Goal: Transaction & Acquisition: Download file/media

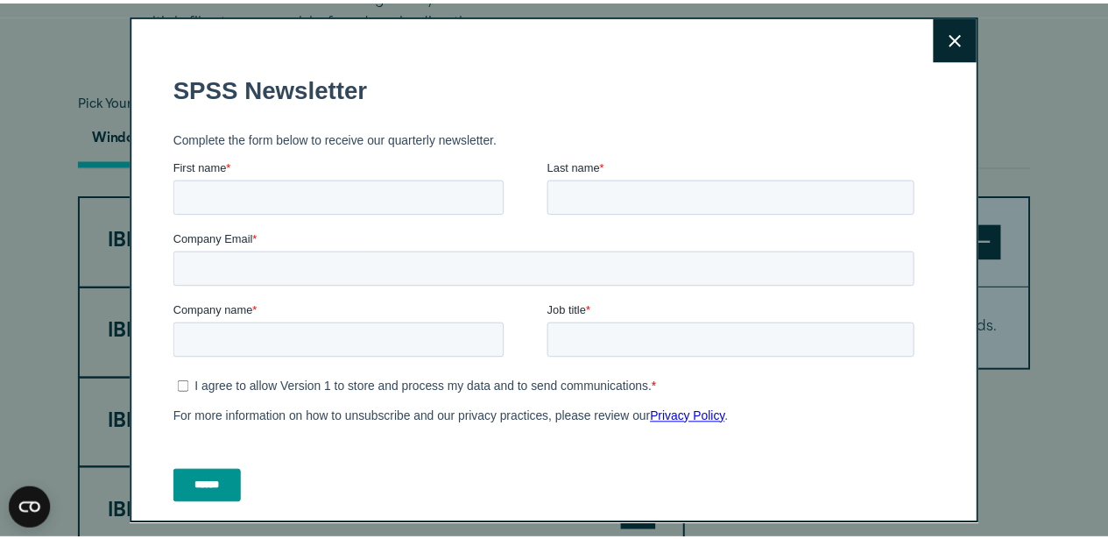
scroll to position [1226, 0]
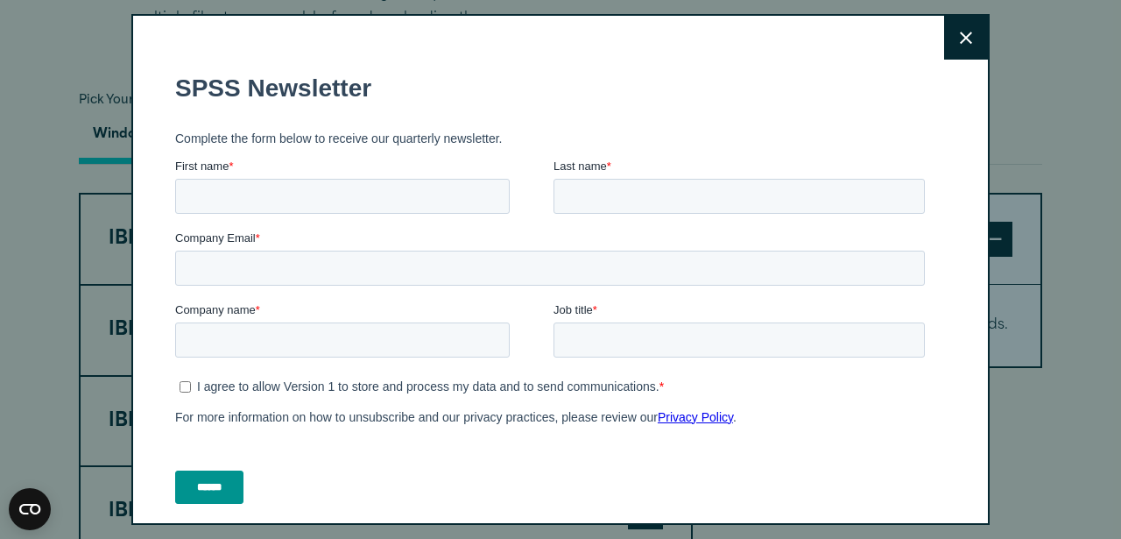
click at [960, 38] on icon at bounding box center [966, 38] width 12 height 13
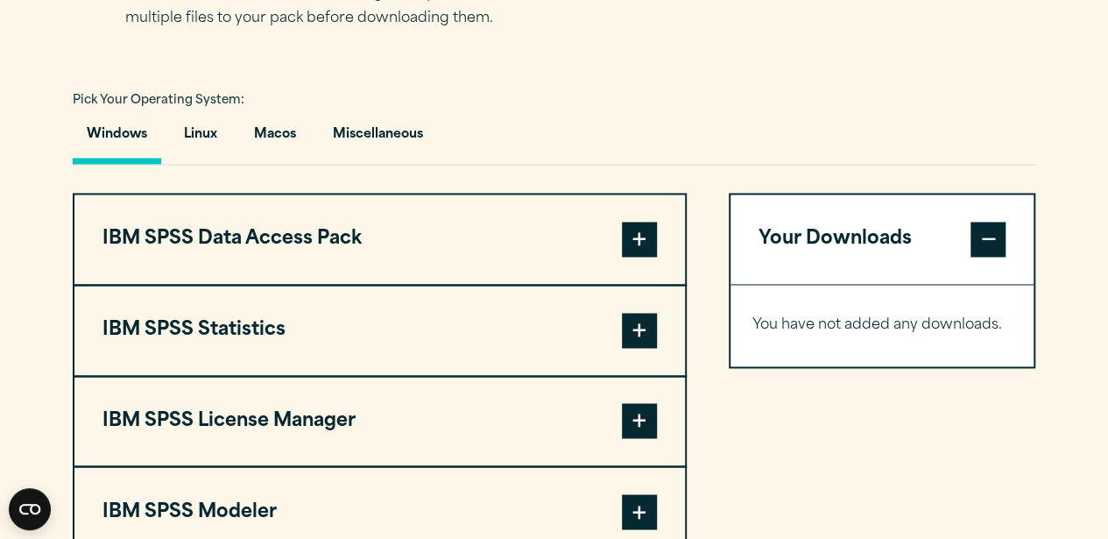
click at [636, 236] on span at bounding box center [639, 239] width 35 height 35
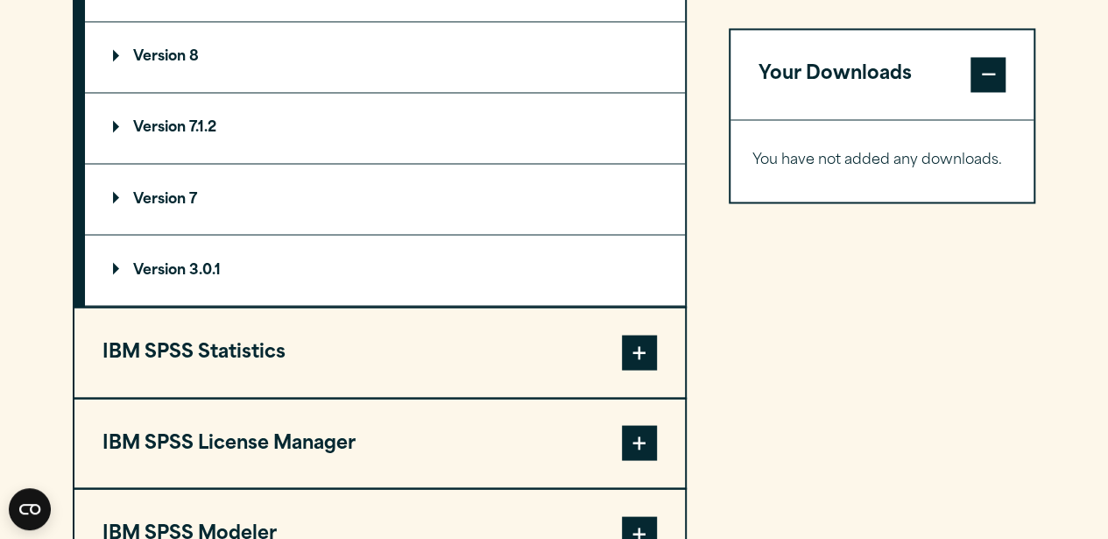
scroll to position [1577, 0]
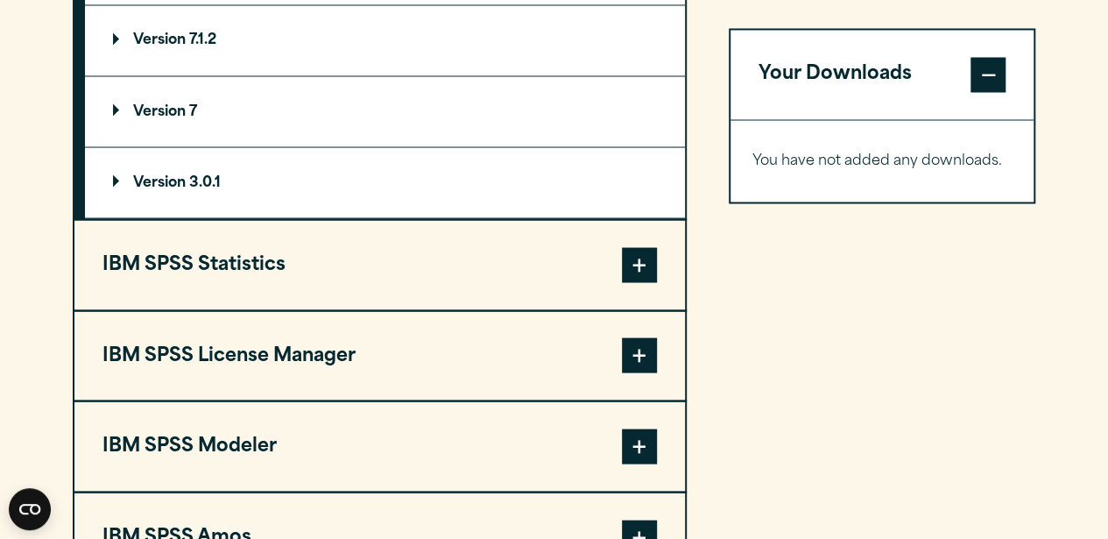
click at [648, 263] on span at bounding box center [639, 264] width 35 height 35
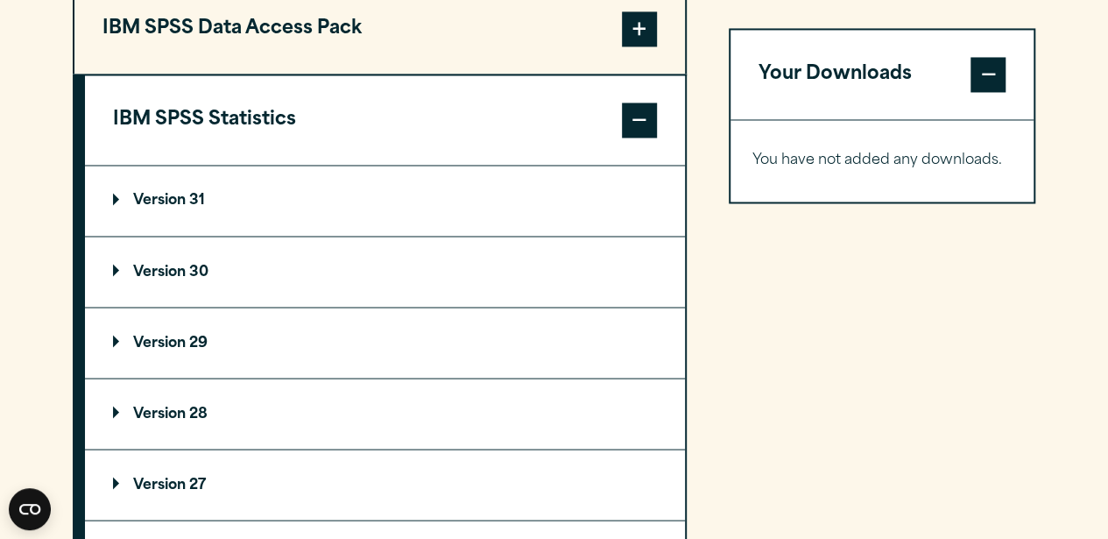
scroll to position [1401, 0]
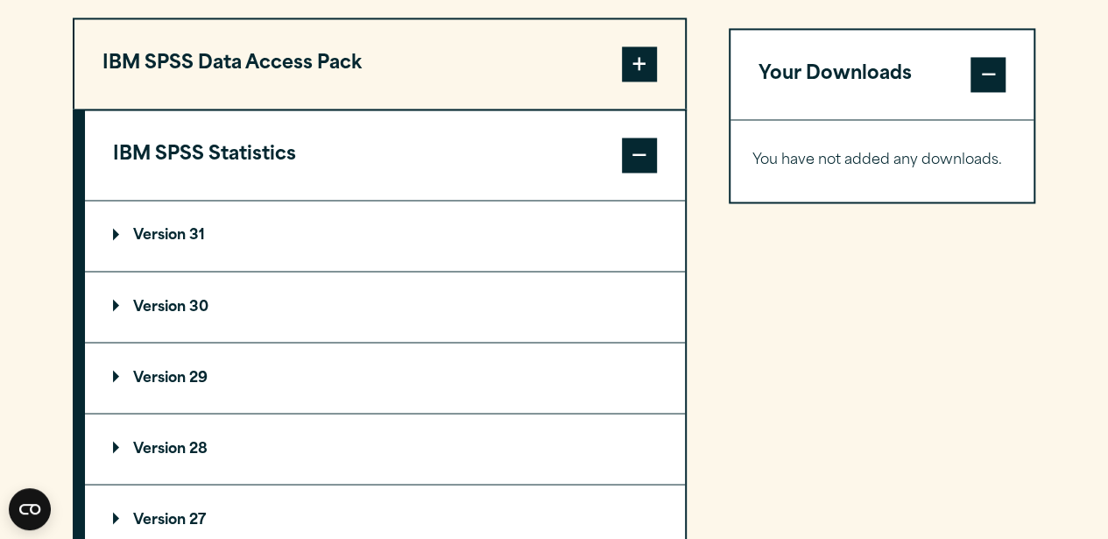
click at [171, 300] on p "Version 30" at bounding box center [160, 307] width 95 height 14
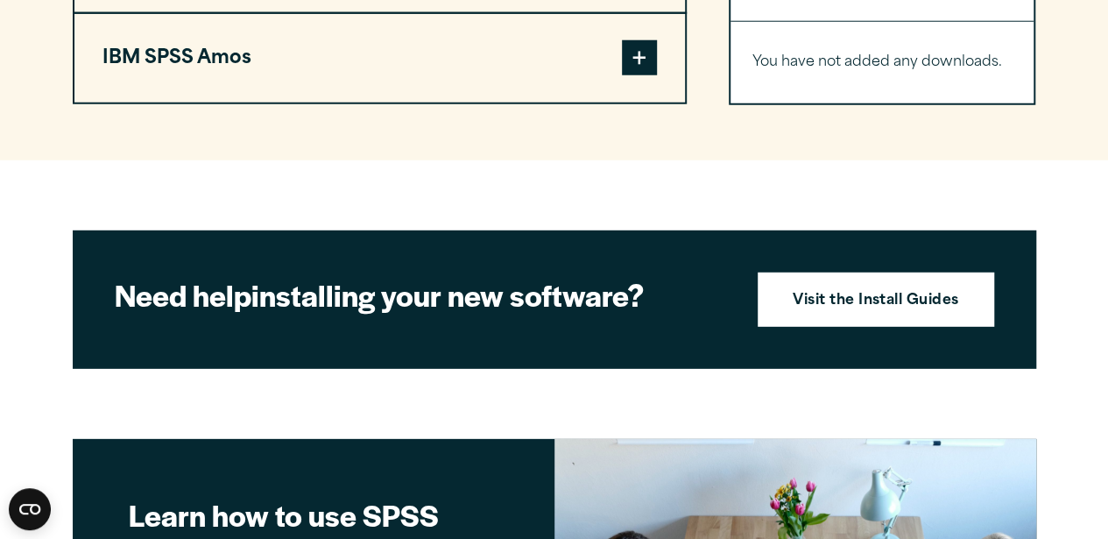
scroll to position [2365, 0]
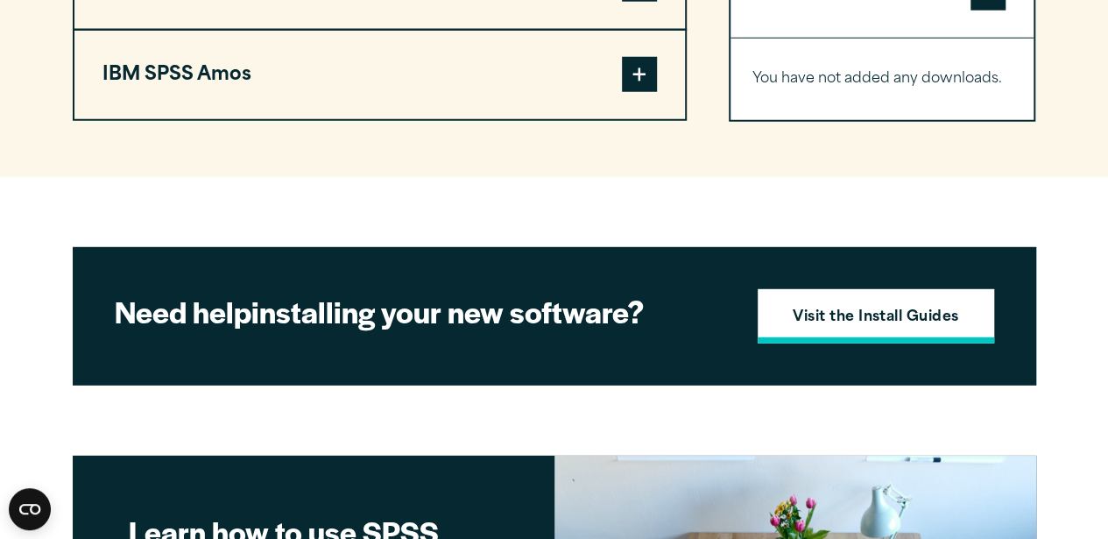
click at [895, 315] on strong "Visit the Install Guides" at bounding box center [876, 318] width 166 height 23
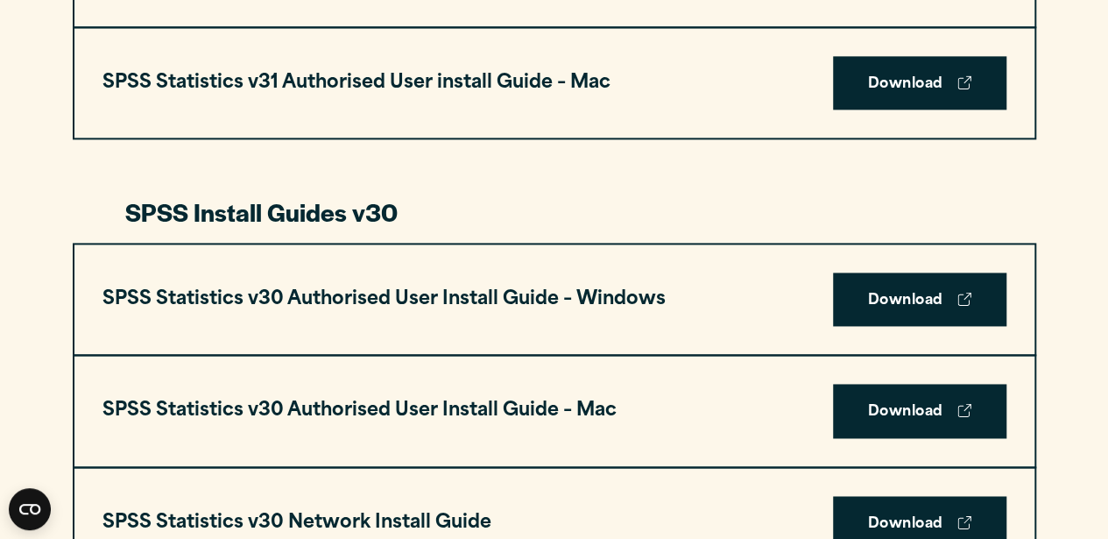
scroll to position [1139, 0]
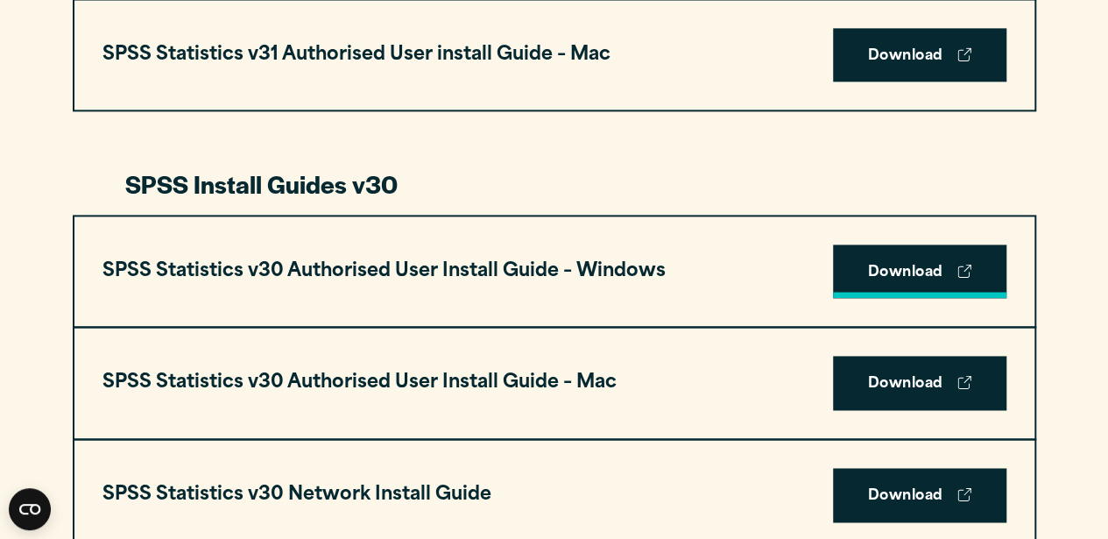
click at [903, 265] on link "Download" at bounding box center [919, 271] width 173 height 54
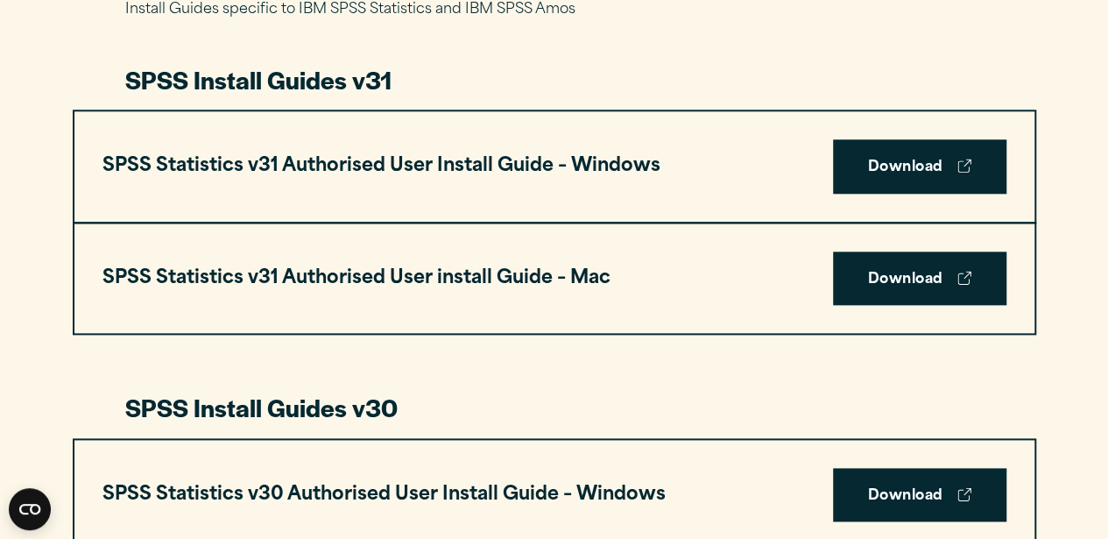
scroll to position [876, 0]
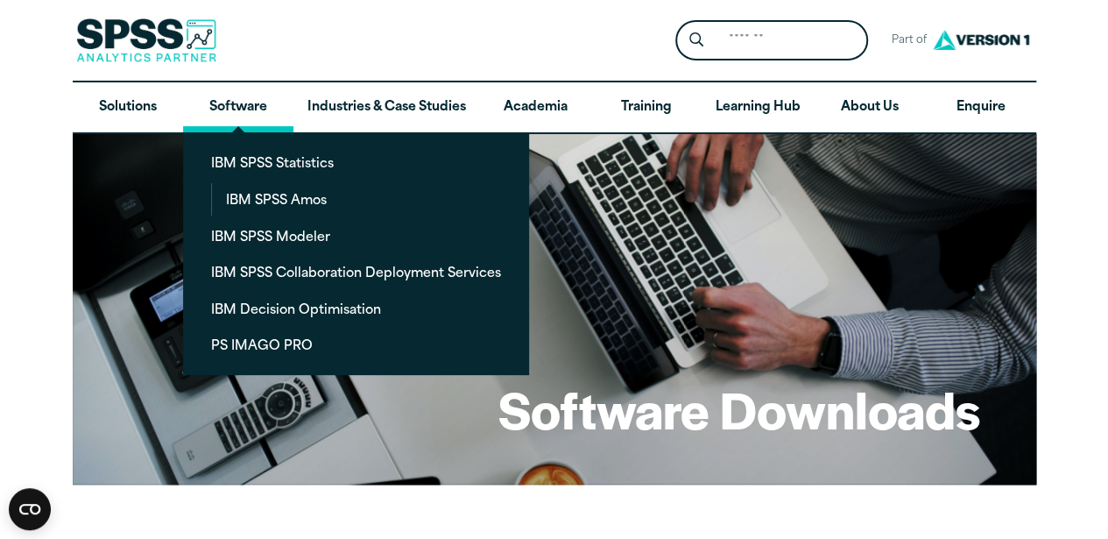
click at [242, 106] on link "Software" at bounding box center [238, 107] width 110 height 51
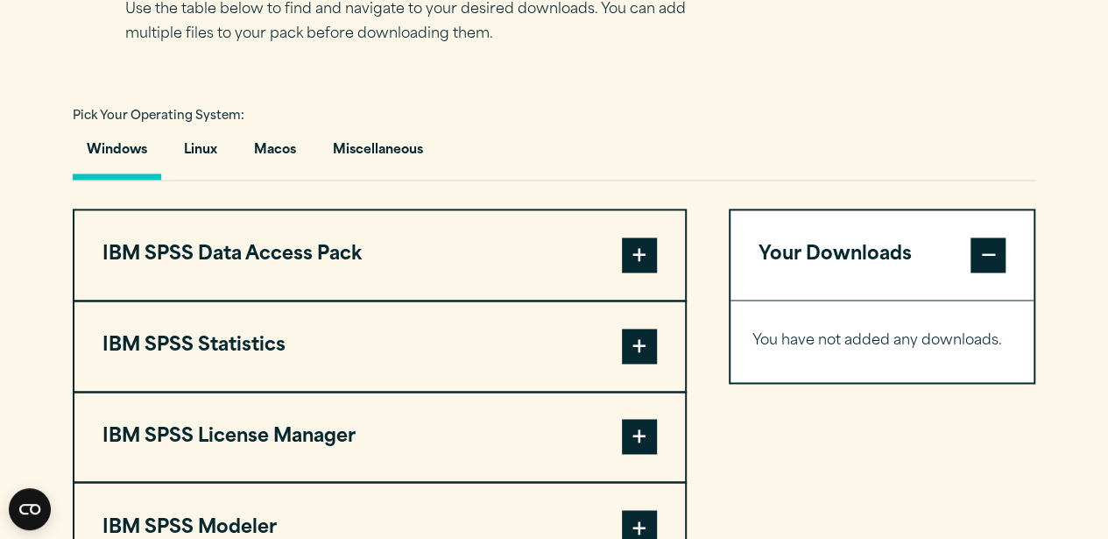
scroll to position [1226, 0]
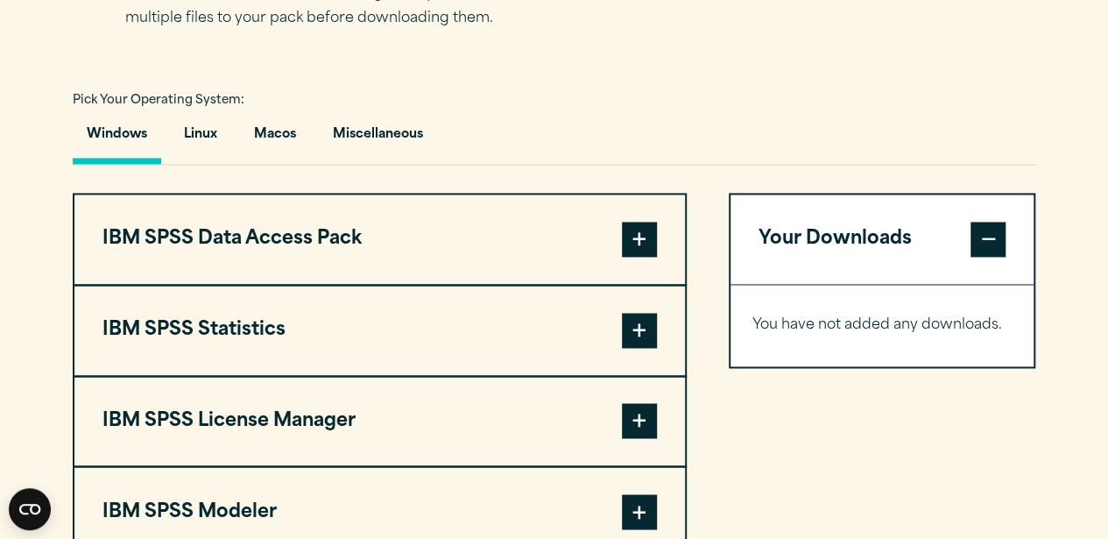
click at [648, 328] on span at bounding box center [639, 330] width 35 height 35
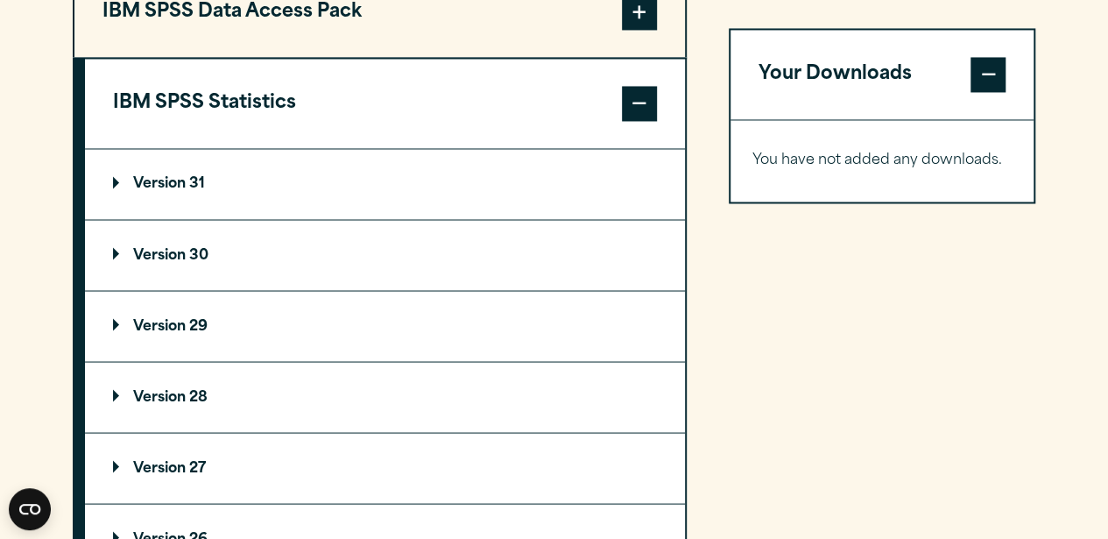
scroll to position [1489, 0]
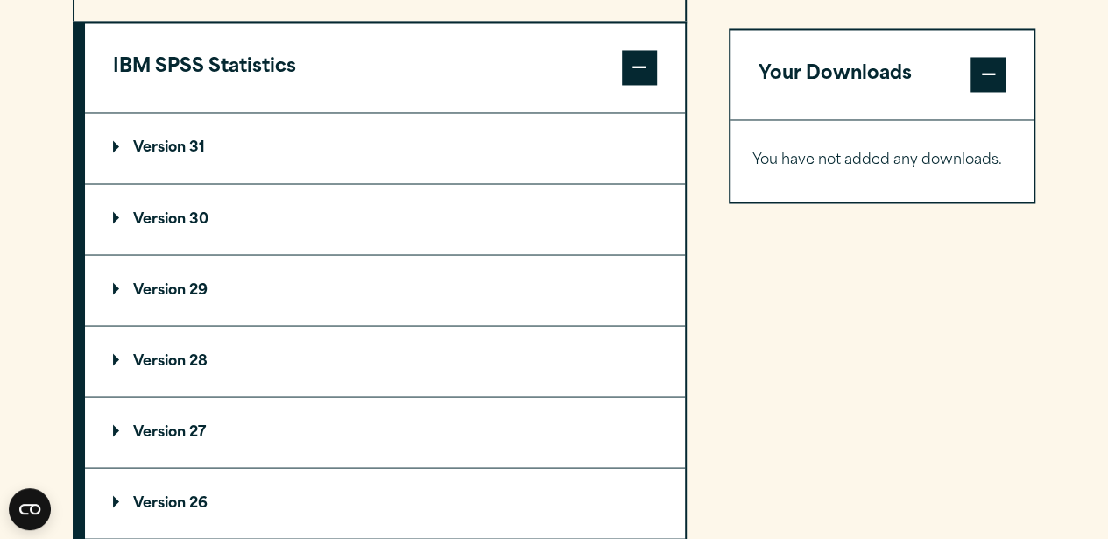
click at [166, 214] on p "Version 30" at bounding box center [160, 219] width 95 height 14
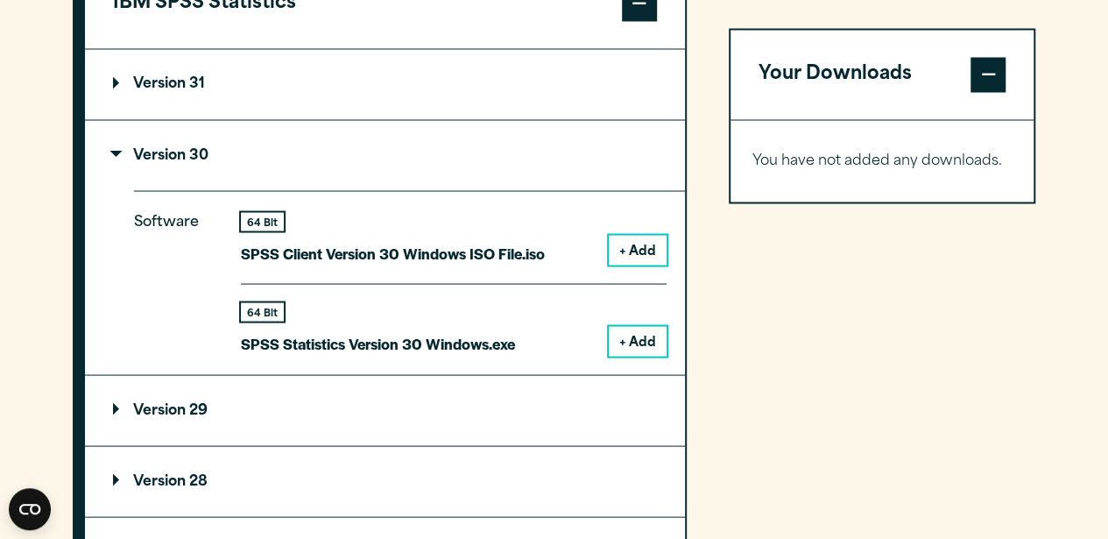
scroll to position [1577, 0]
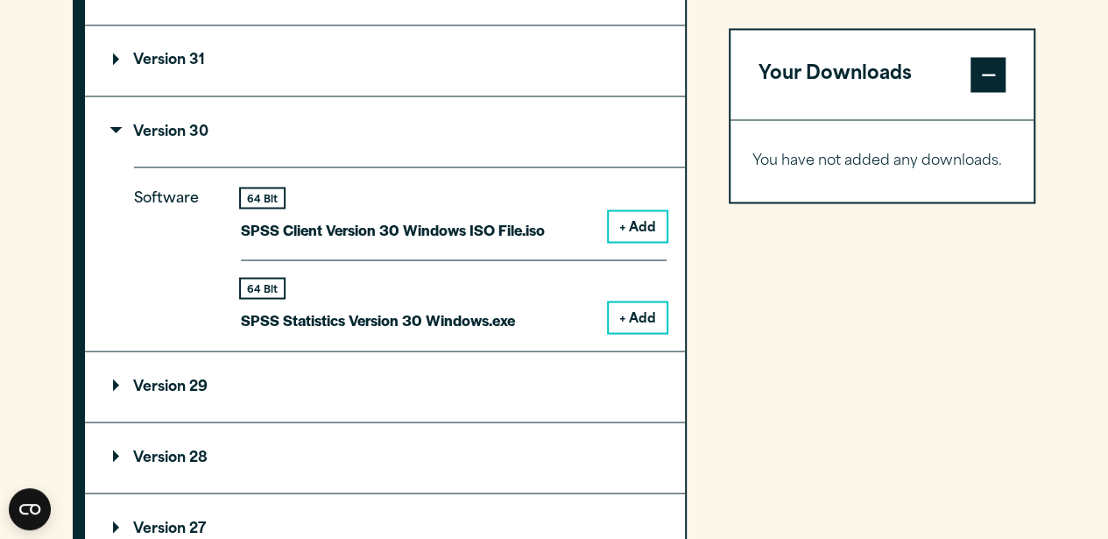
click at [652, 316] on button "+ Add" at bounding box center [638, 317] width 58 height 30
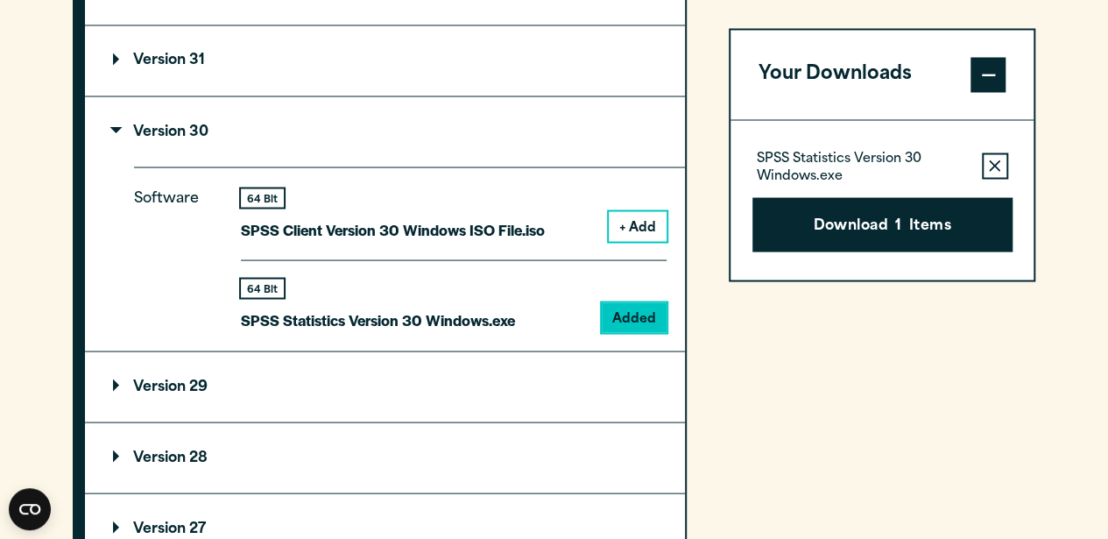
click at [639, 227] on button "+ Add" at bounding box center [638, 226] width 58 height 30
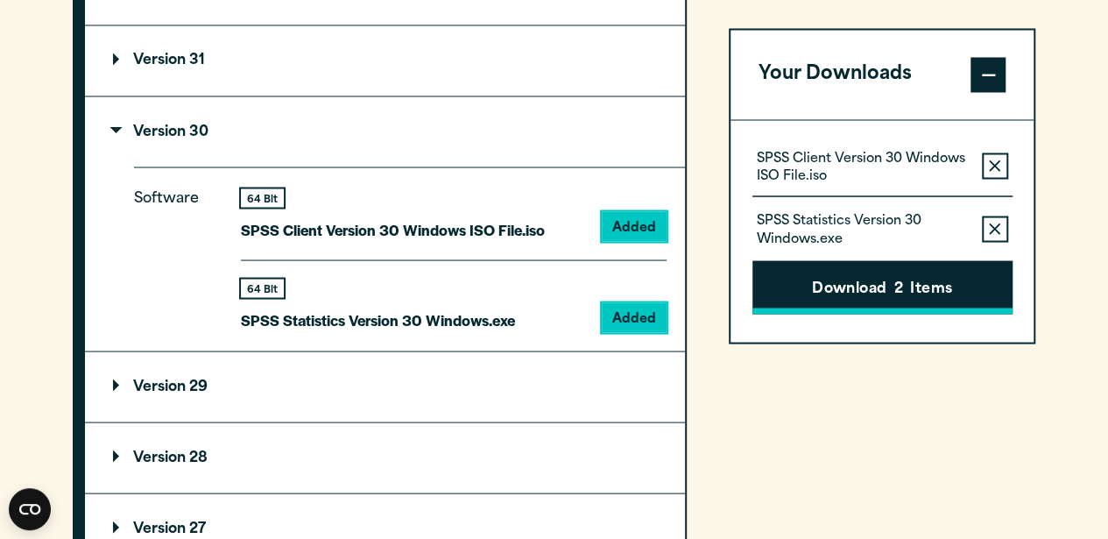
click at [910, 288] on button "Download 2 Items" at bounding box center [882, 287] width 260 height 54
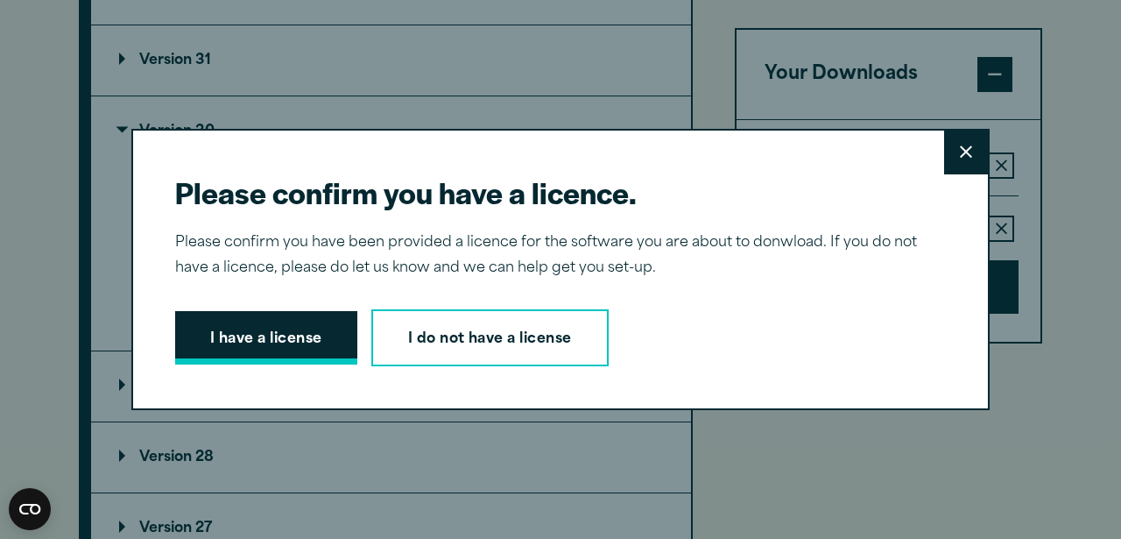
click at [275, 337] on button "I have a license" at bounding box center [266, 338] width 182 height 54
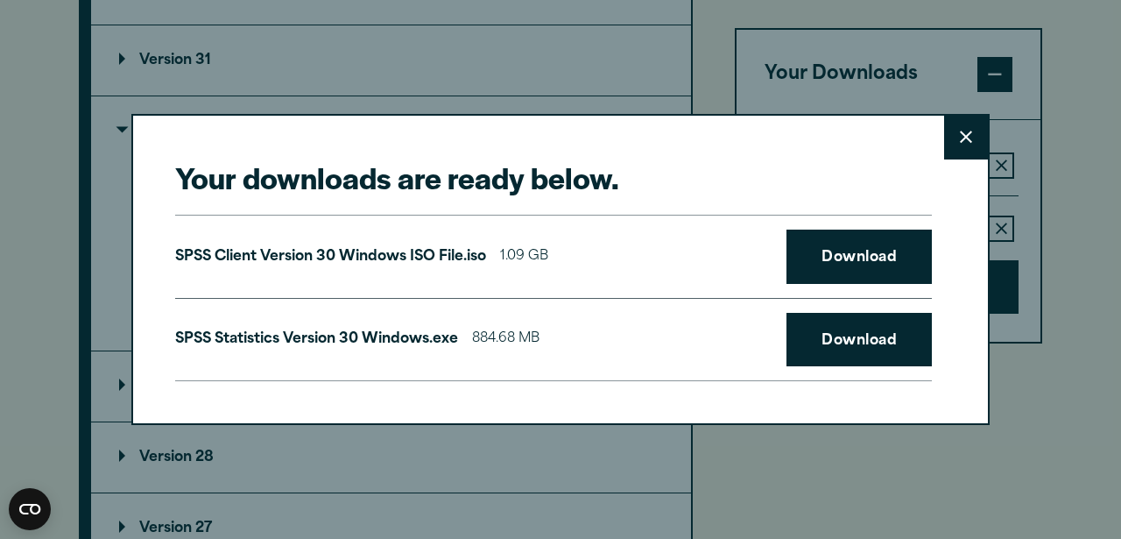
click at [967, 129] on button "Close" at bounding box center [966, 138] width 44 height 44
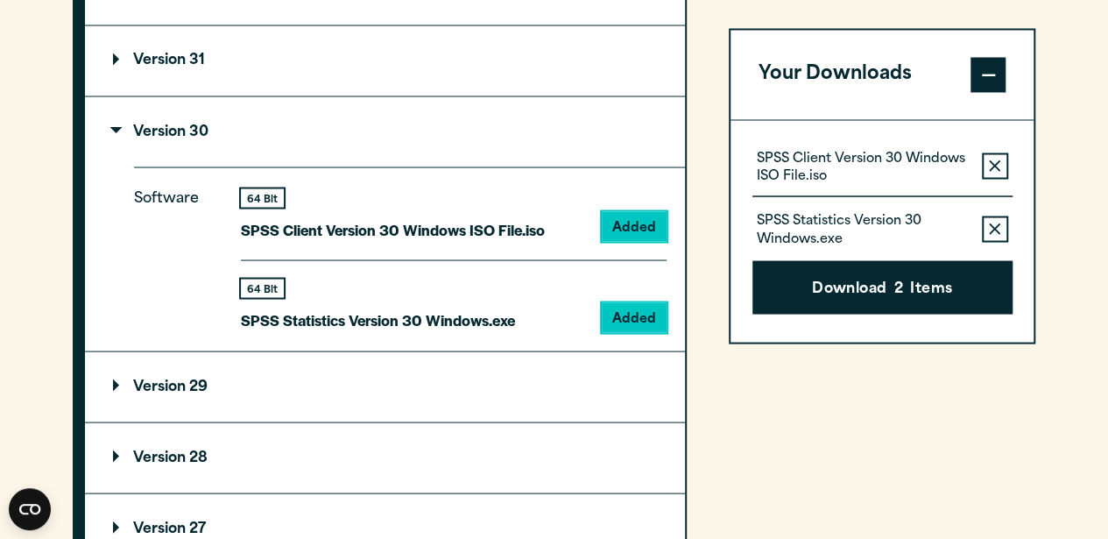
click at [999, 161] on icon "button" at bounding box center [994, 164] width 11 height 11
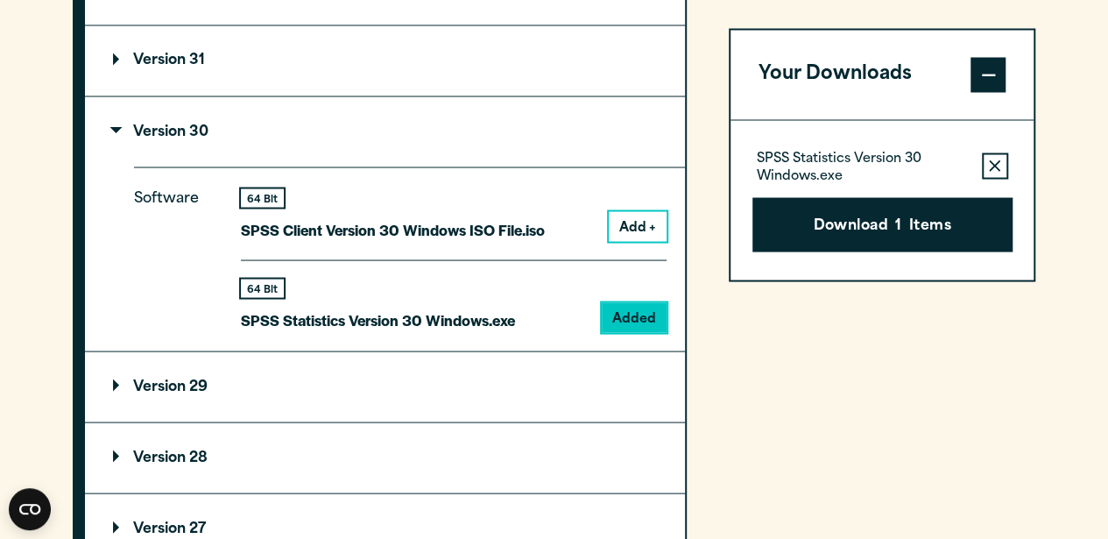
click at [996, 155] on button "Remove this item from your software download list" at bounding box center [995, 165] width 26 height 26
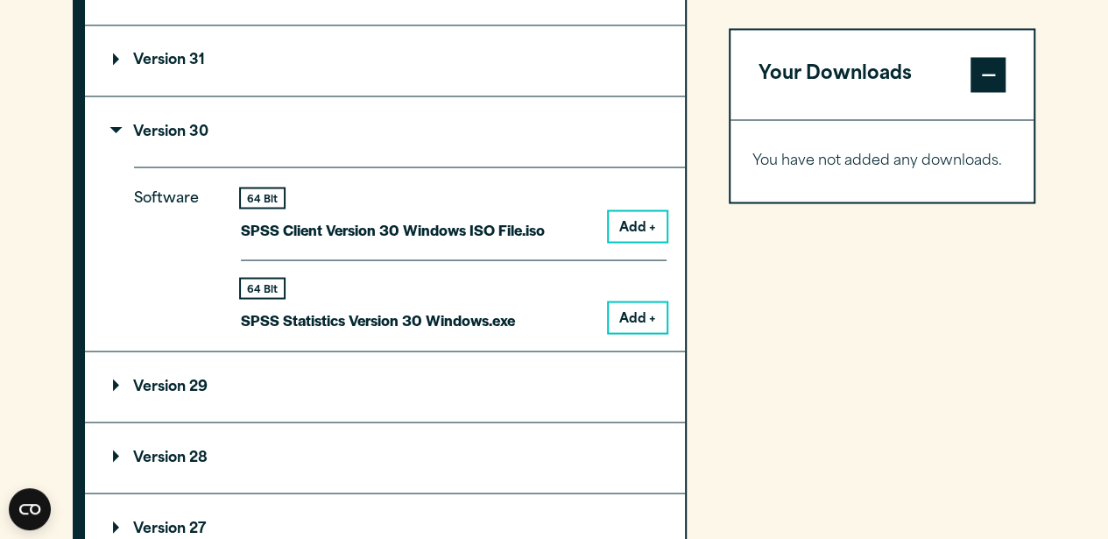
click at [637, 317] on button "Add +" at bounding box center [638, 317] width 58 height 30
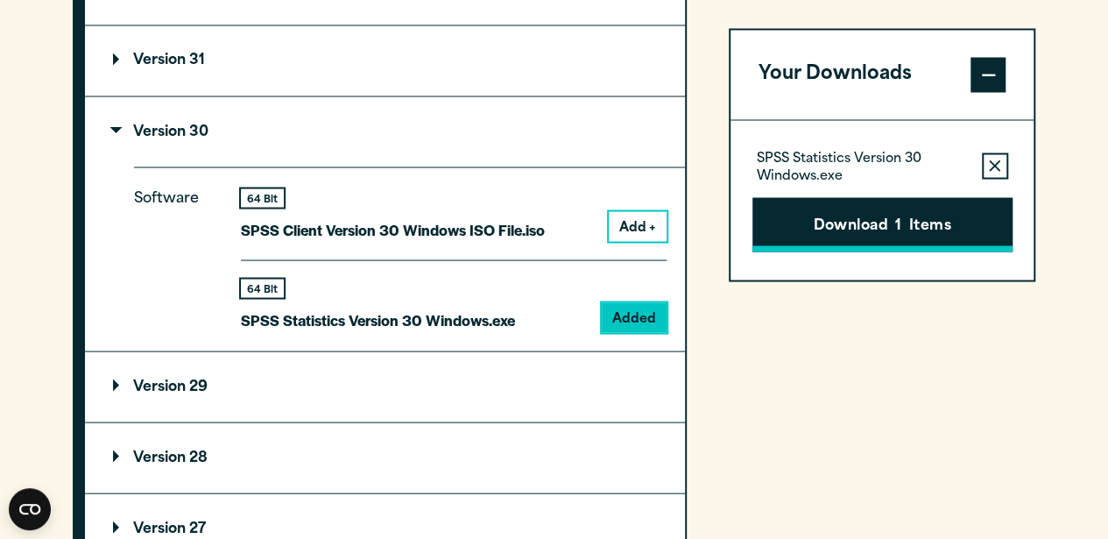
click at [846, 237] on button "Download 1 Items" at bounding box center [882, 224] width 260 height 54
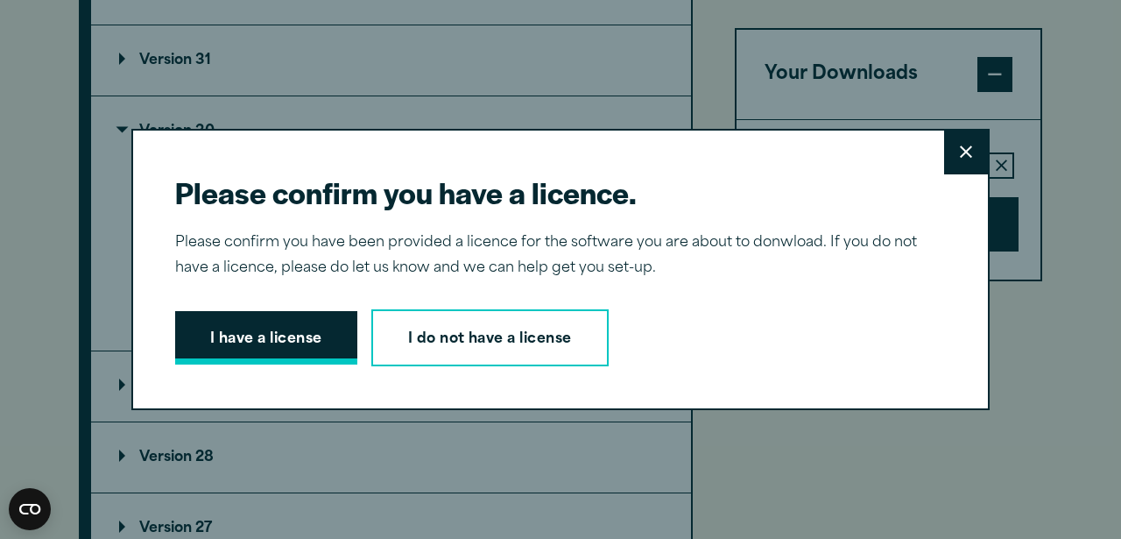
click at [224, 335] on button "I have a license" at bounding box center [266, 338] width 182 height 54
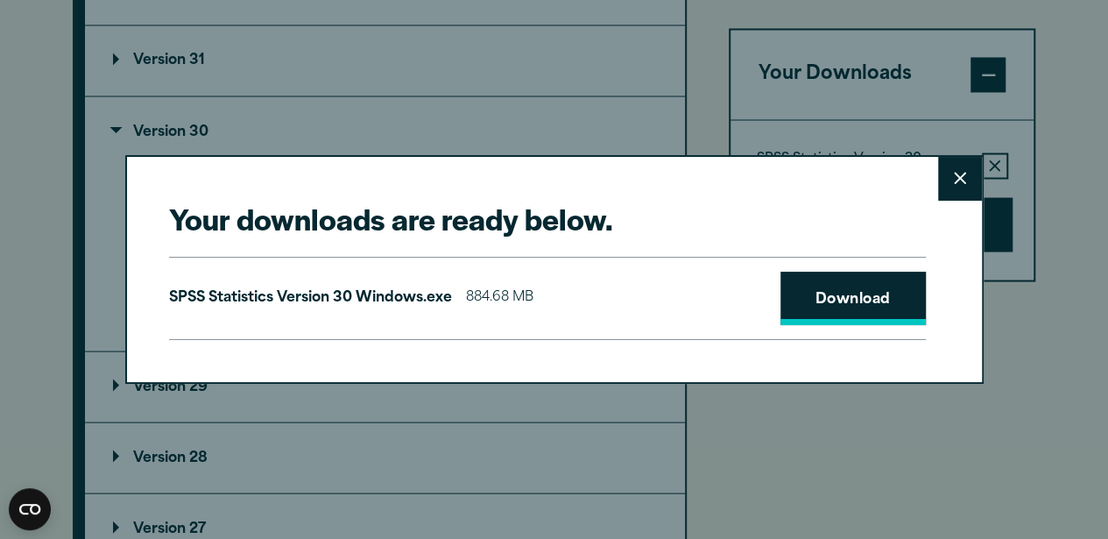
click at [843, 304] on link "Download" at bounding box center [852, 299] width 145 height 54
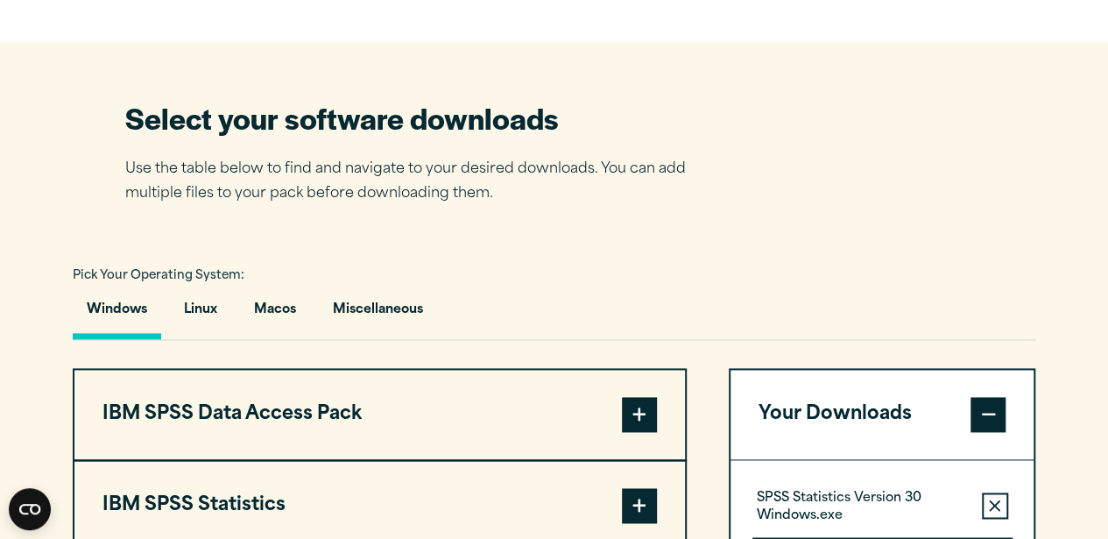
scroll to position [1139, 0]
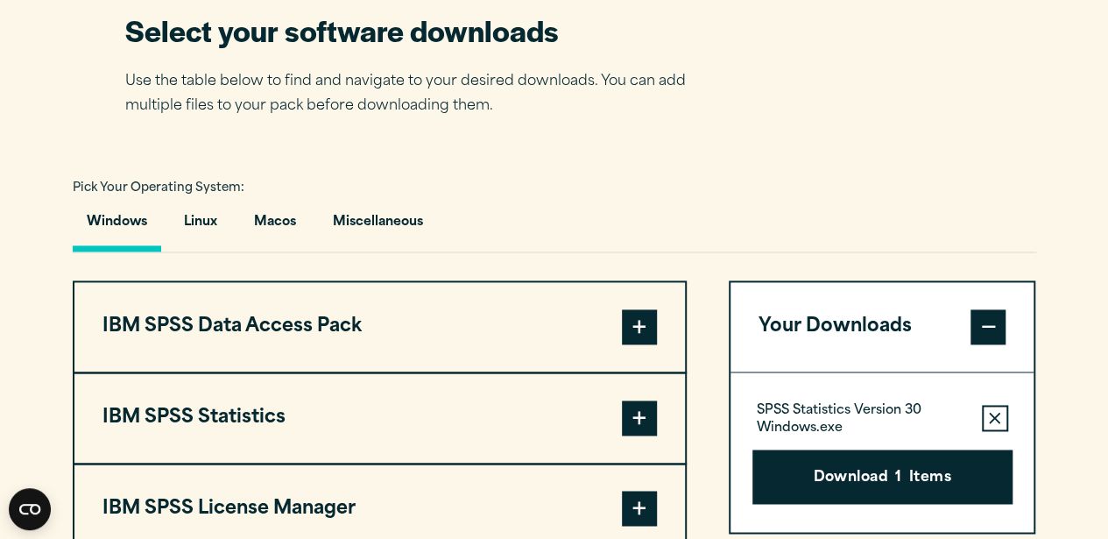
click at [183, 412] on button "IBM SPSS Statistics" at bounding box center [379, 417] width 611 height 89
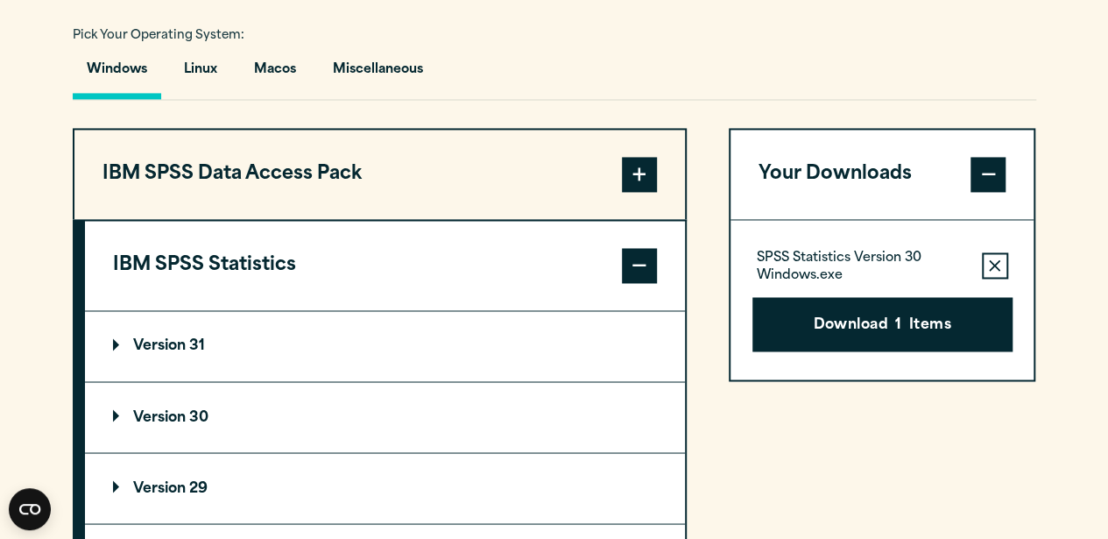
scroll to position [1314, 0]
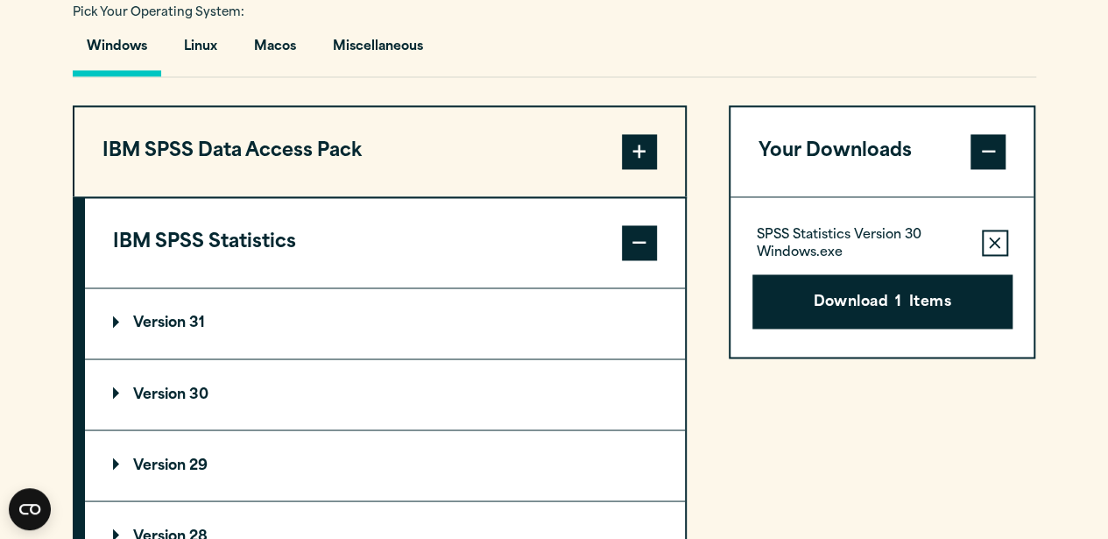
click at [165, 319] on p "Version 31" at bounding box center [159, 323] width 92 height 14
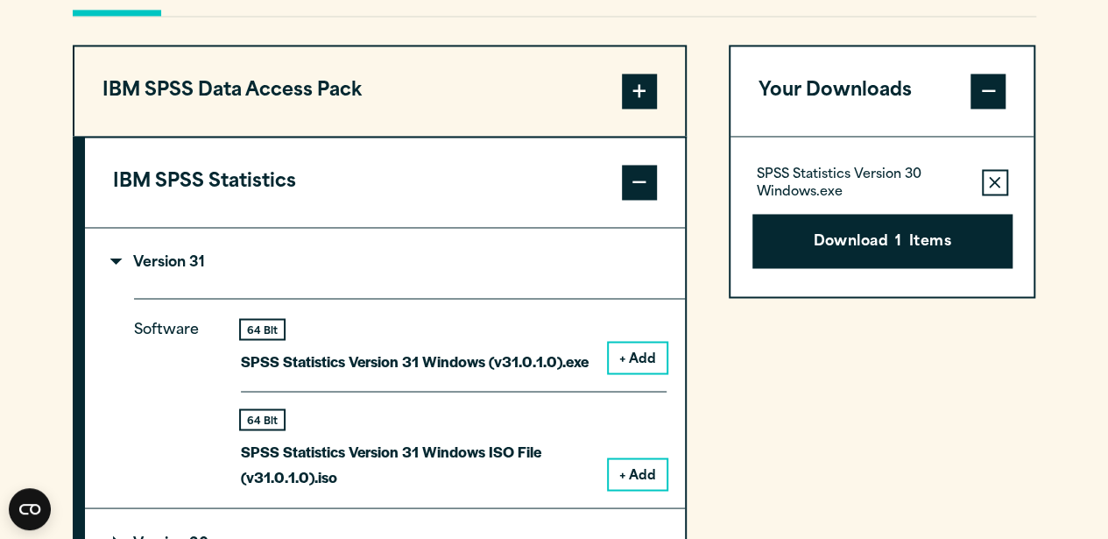
scroll to position [1401, 0]
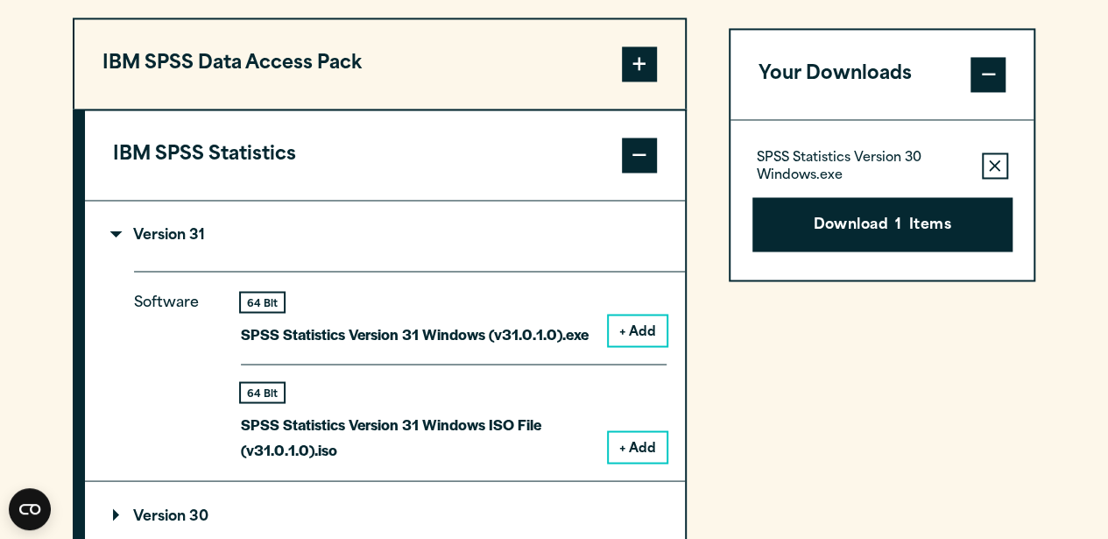
click at [629, 330] on button "+ Add" at bounding box center [638, 330] width 58 height 30
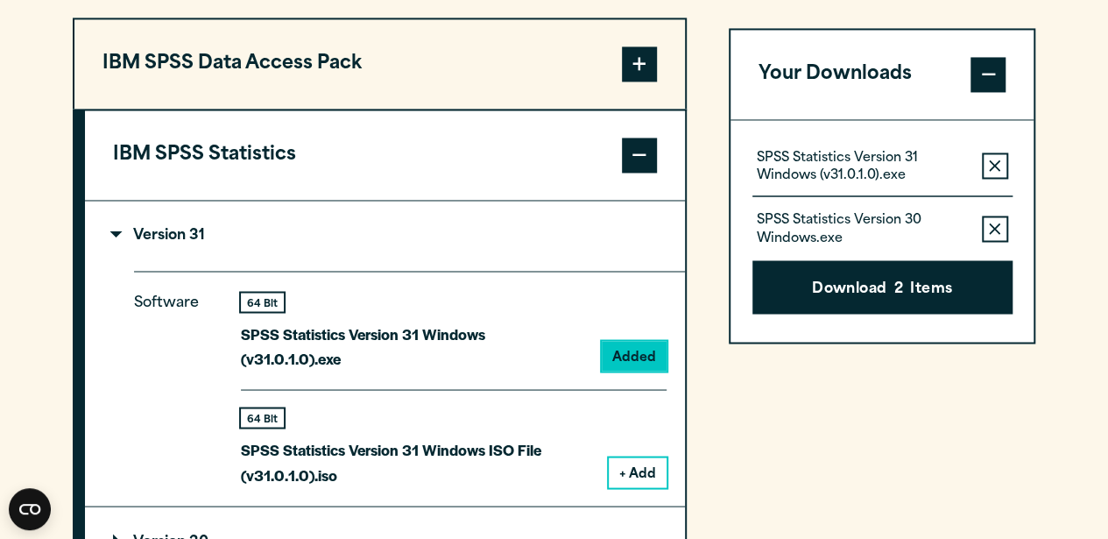
click at [995, 230] on icon "button" at bounding box center [994, 228] width 11 height 12
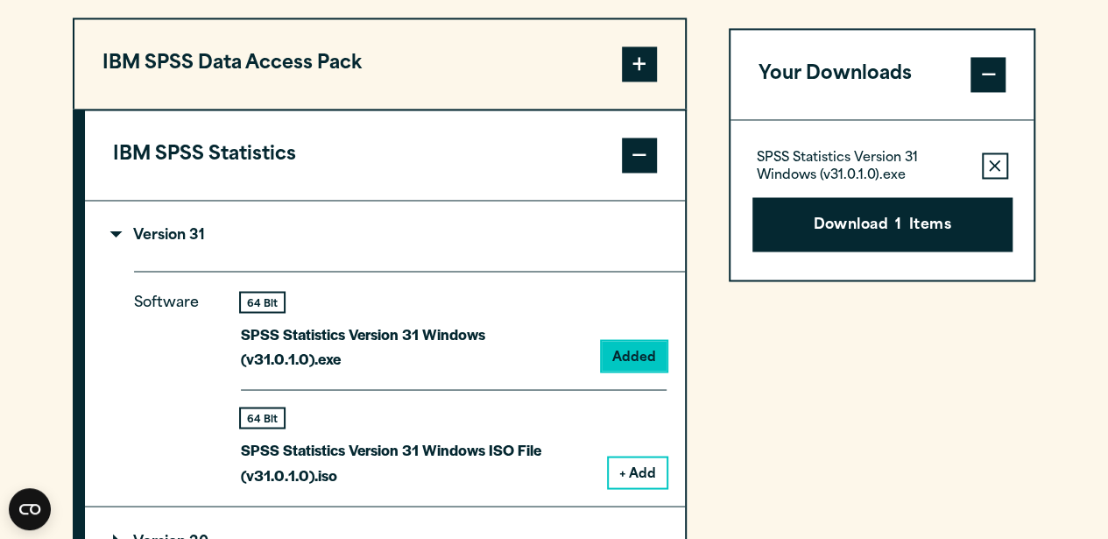
click at [995, 173] on button "Remove this item from your software download list" at bounding box center [995, 165] width 26 height 26
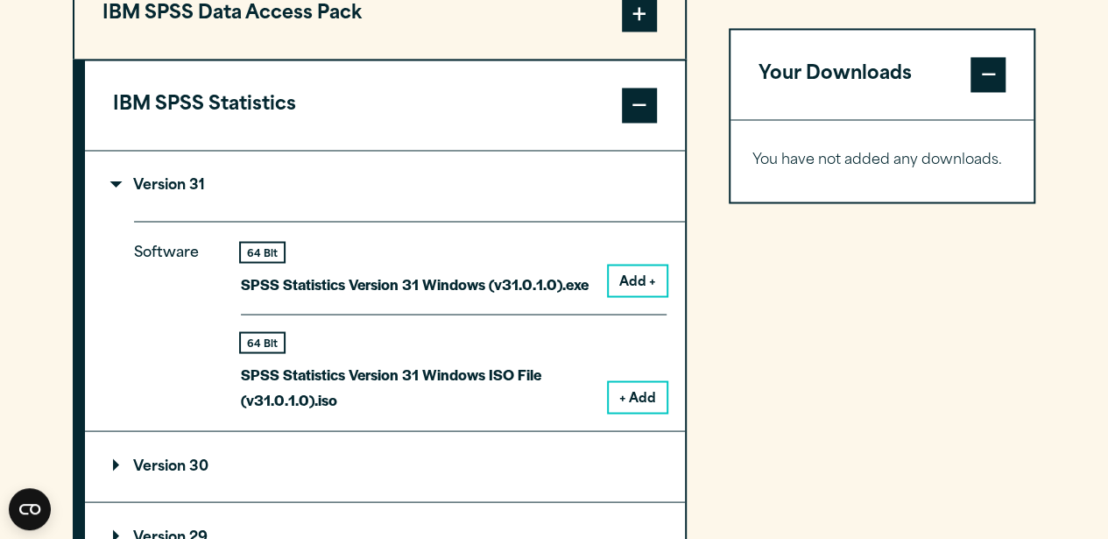
scroll to position [1489, 0]
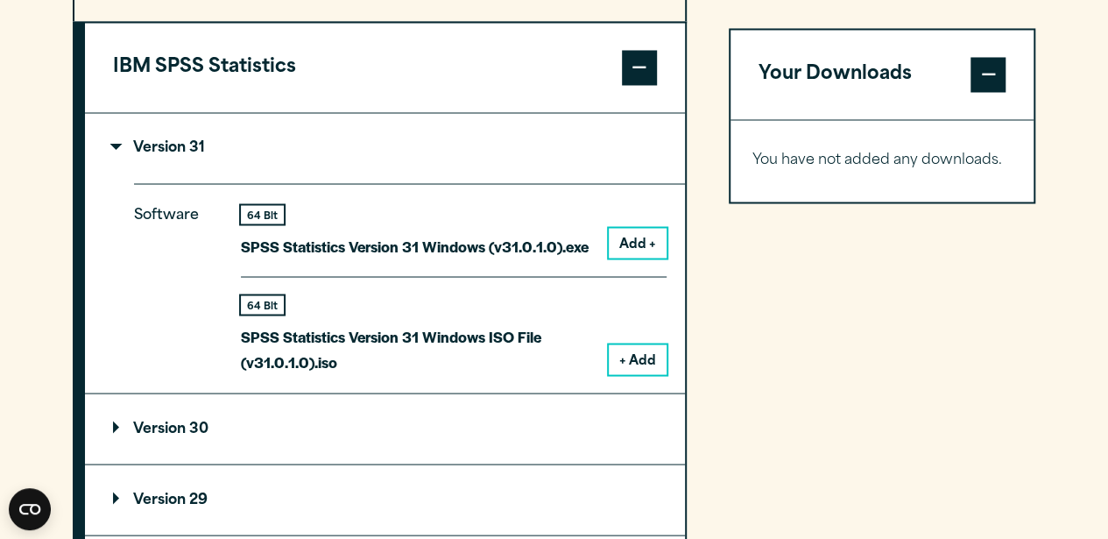
click at [648, 237] on button "Add +" at bounding box center [638, 243] width 58 height 30
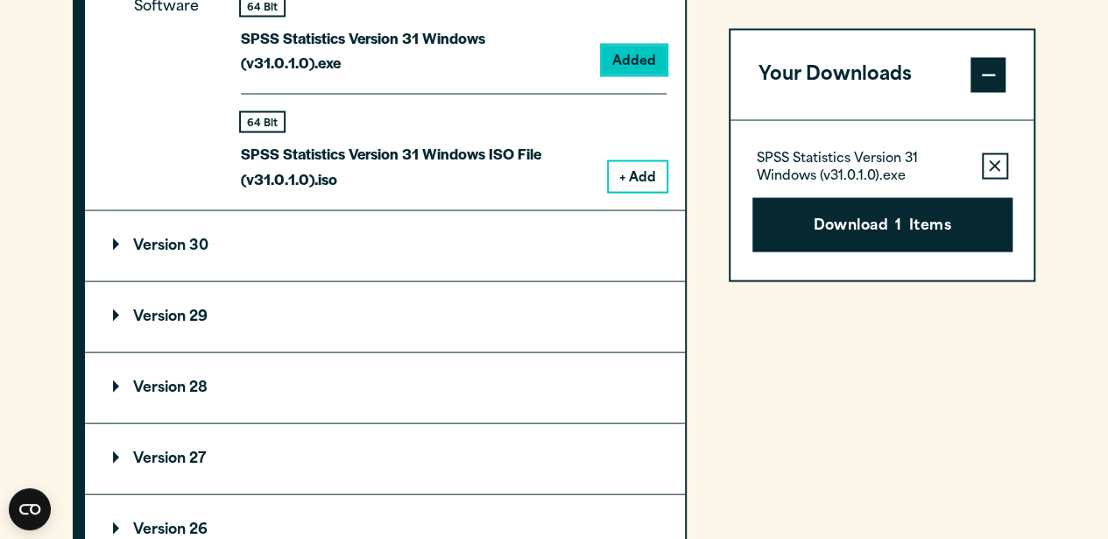
scroll to position [1839, 0]
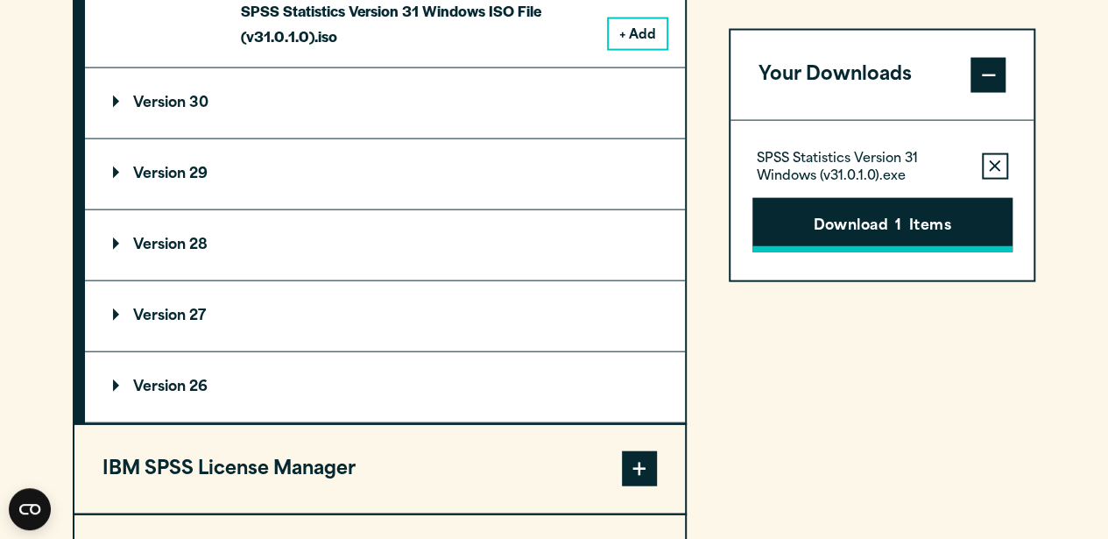
click at [903, 232] on button "Download 1 Items" at bounding box center [882, 224] width 260 height 54
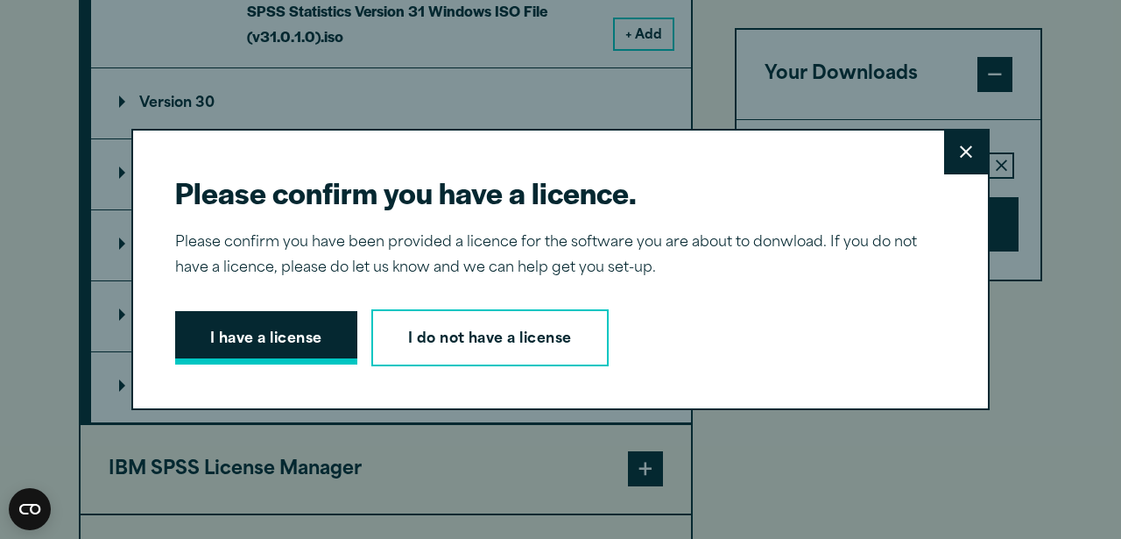
click at [292, 335] on button "I have a license" at bounding box center [266, 338] width 182 height 54
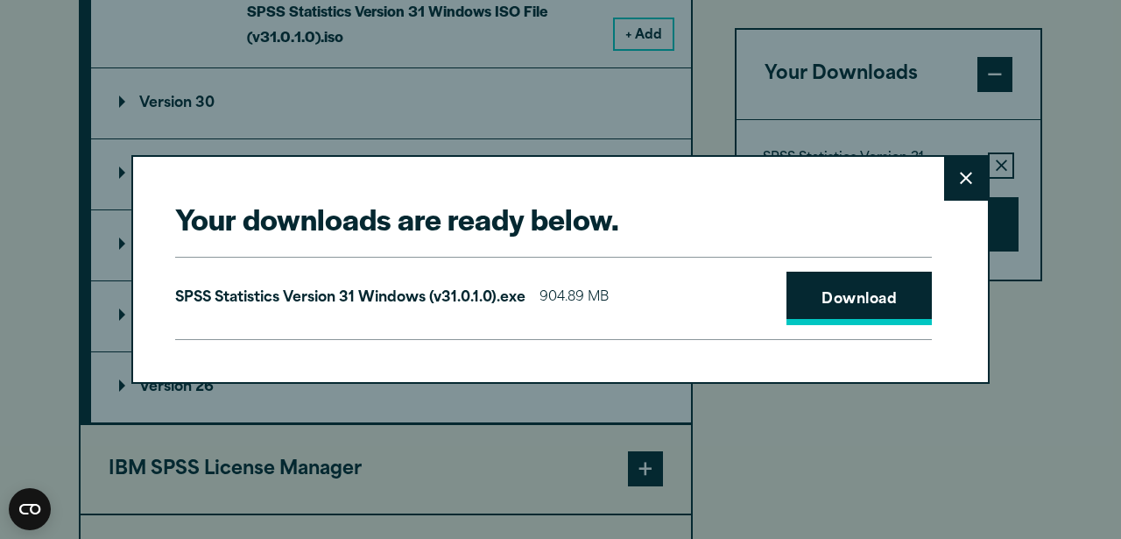
click at [837, 300] on link "Download" at bounding box center [859, 299] width 145 height 54
click at [900, 437] on div "Your downloads are ready below. Close SPSS Statistics Version 31 Windows (v31.0…" at bounding box center [560, 269] width 1121 height 539
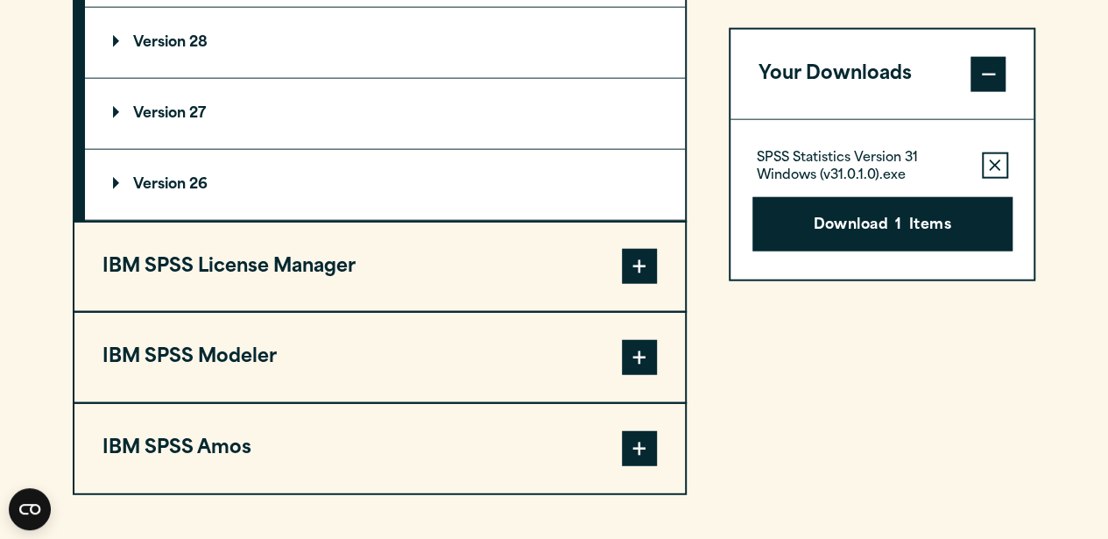
scroll to position [2015, 0]
